Goal: Information Seeking & Learning: Understand process/instructions

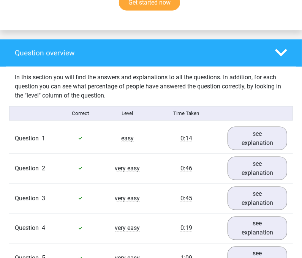
scroll to position [548, 0]
click at [272, 127] on link "see explanation" at bounding box center [257, 138] width 68 height 27
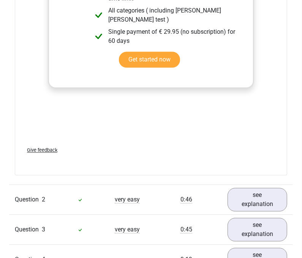
scroll to position [914, 0]
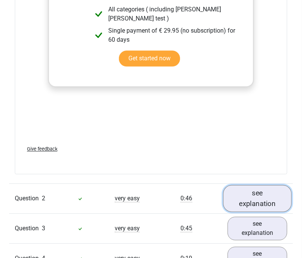
click at [257, 185] on link "see explanation" at bounding box center [257, 198] width 68 height 27
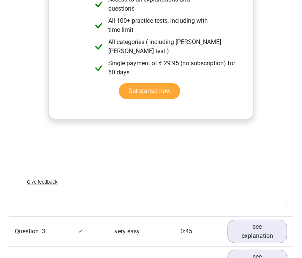
scroll to position [1329, 0]
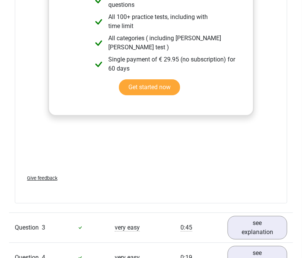
click at [278, 243] on div "Question 4 very easy 0:19 see explanation" at bounding box center [151, 258] width 284 height 30
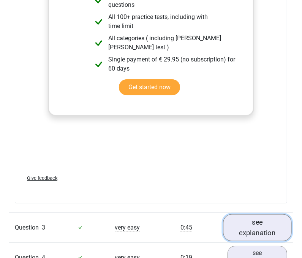
click at [266, 214] on link "see explanation" at bounding box center [257, 227] width 68 height 27
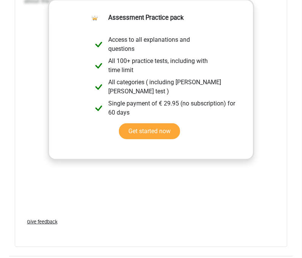
scroll to position [1771, 0]
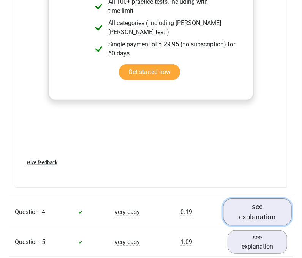
click at [249, 199] on link "see explanation" at bounding box center [257, 212] width 68 height 27
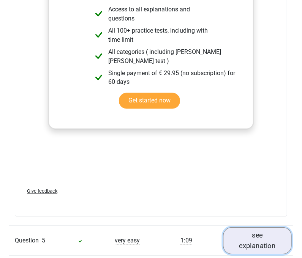
click at [251, 229] on link "see explanation" at bounding box center [257, 241] width 68 height 27
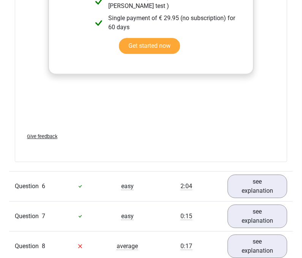
scroll to position [2731, 0]
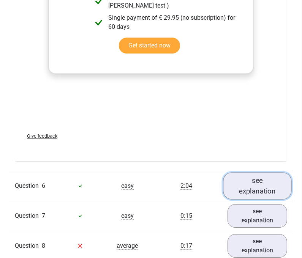
click at [260, 172] on link "see explanation" at bounding box center [257, 185] width 68 height 27
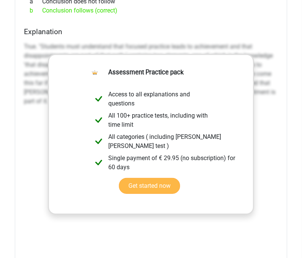
scroll to position [3260, 0]
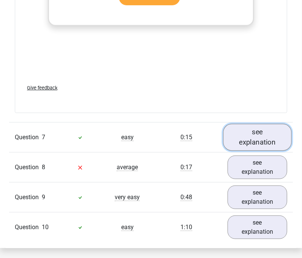
click at [258, 124] on link "see explanation" at bounding box center [257, 137] width 68 height 27
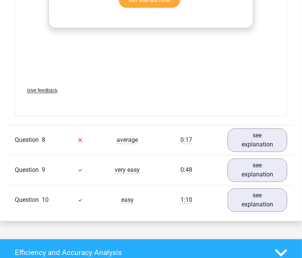
scroll to position [3690, 0]
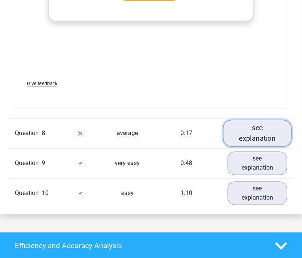
click at [263, 120] on link "see explanation" at bounding box center [257, 133] width 68 height 27
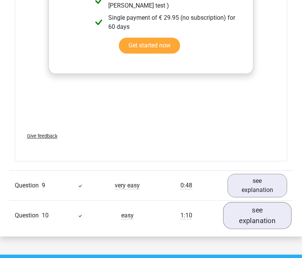
scroll to position [4055, 0]
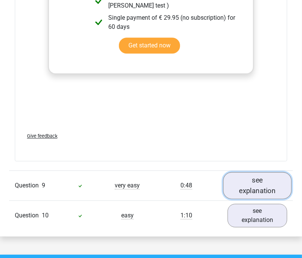
click at [263, 172] on link "see explanation" at bounding box center [257, 185] width 68 height 27
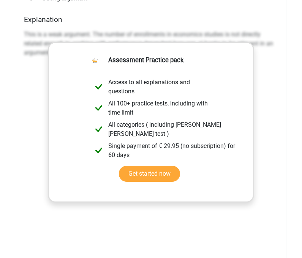
scroll to position [4470, 0]
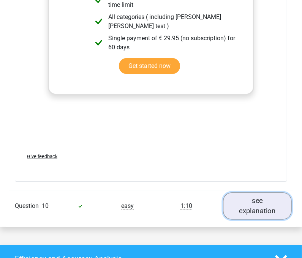
click at [269, 193] on link "see explanation" at bounding box center [257, 206] width 68 height 27
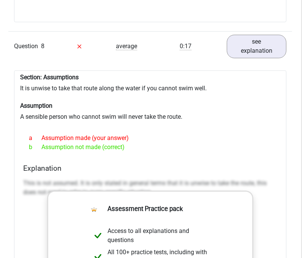
scroll to position [3777, 1]
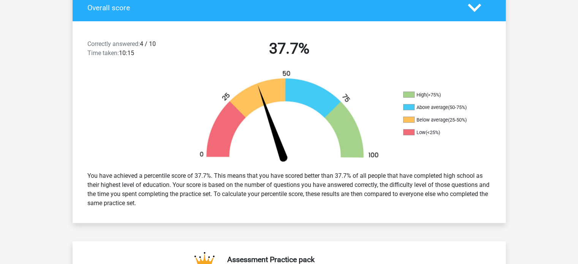
scroll to position [172, 0]
